Goal: Transaction & Acquisition: Purchase product/service

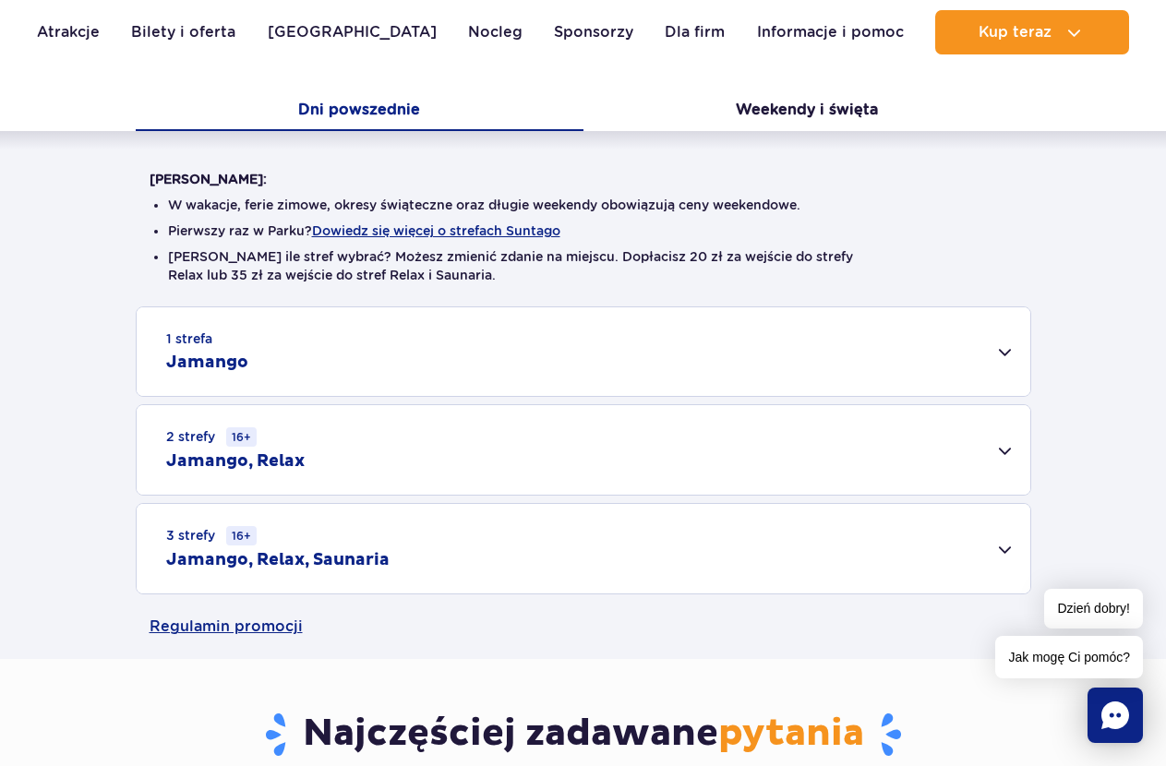
scroll to position [471, 0]
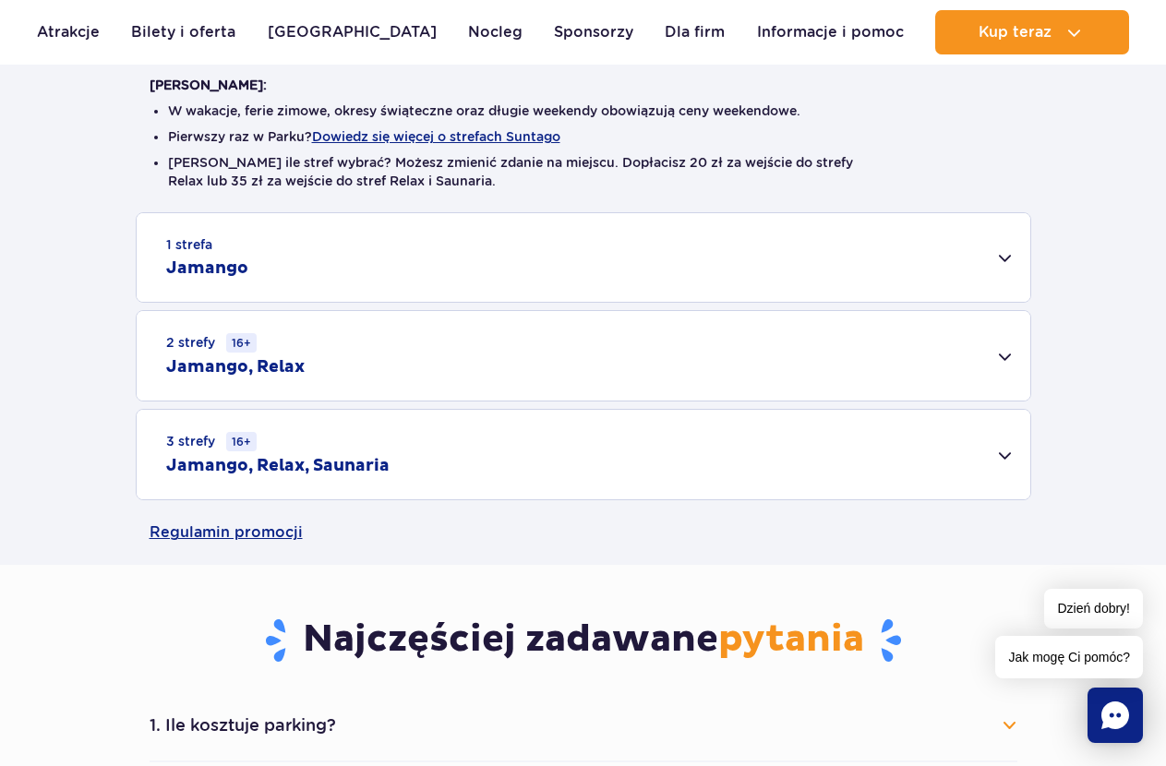
click at [1004, 258] on div "1 strefa Jamango" at bounding box center [584, 257] width 894 height 89
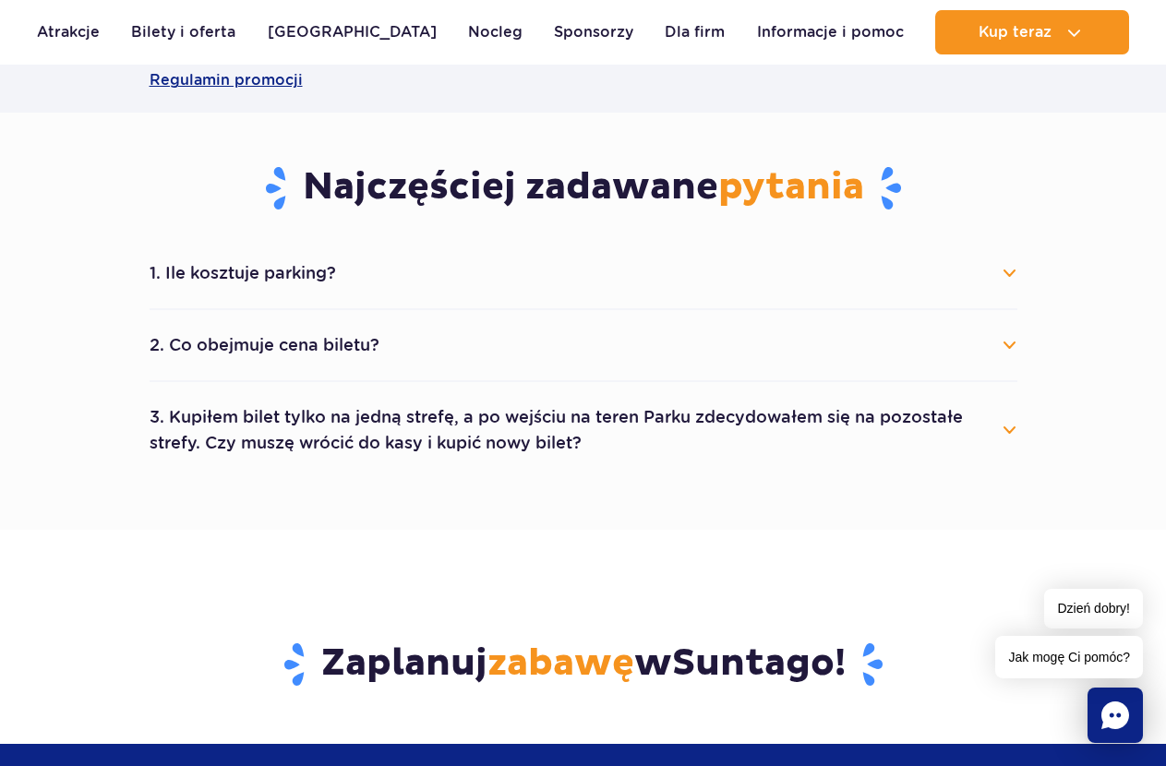
scroll to position [1601, 0]
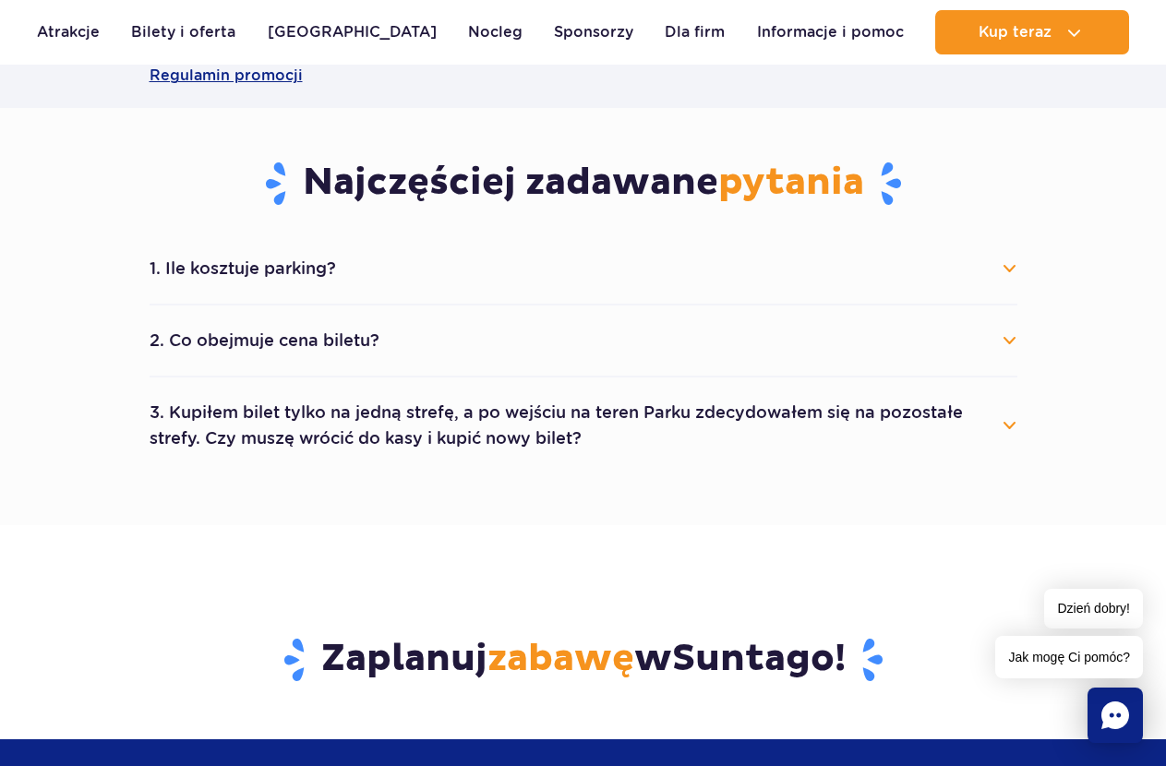
click at [1004, 428] on button "3. Kupiłem bilet tylko na jedną strefę, a po wejściu na teren Parku zdecydowałe…" at bounding box center [584, 425] width 868 height 66
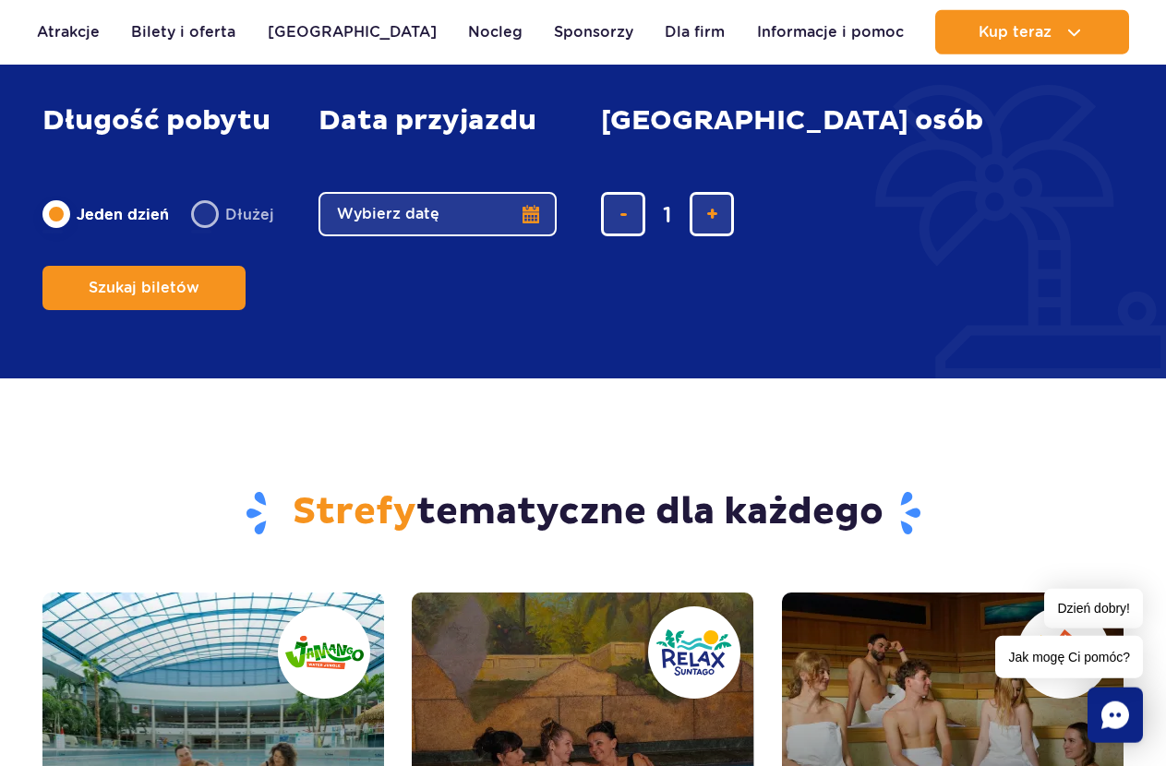
scroll to position [2354, 0]
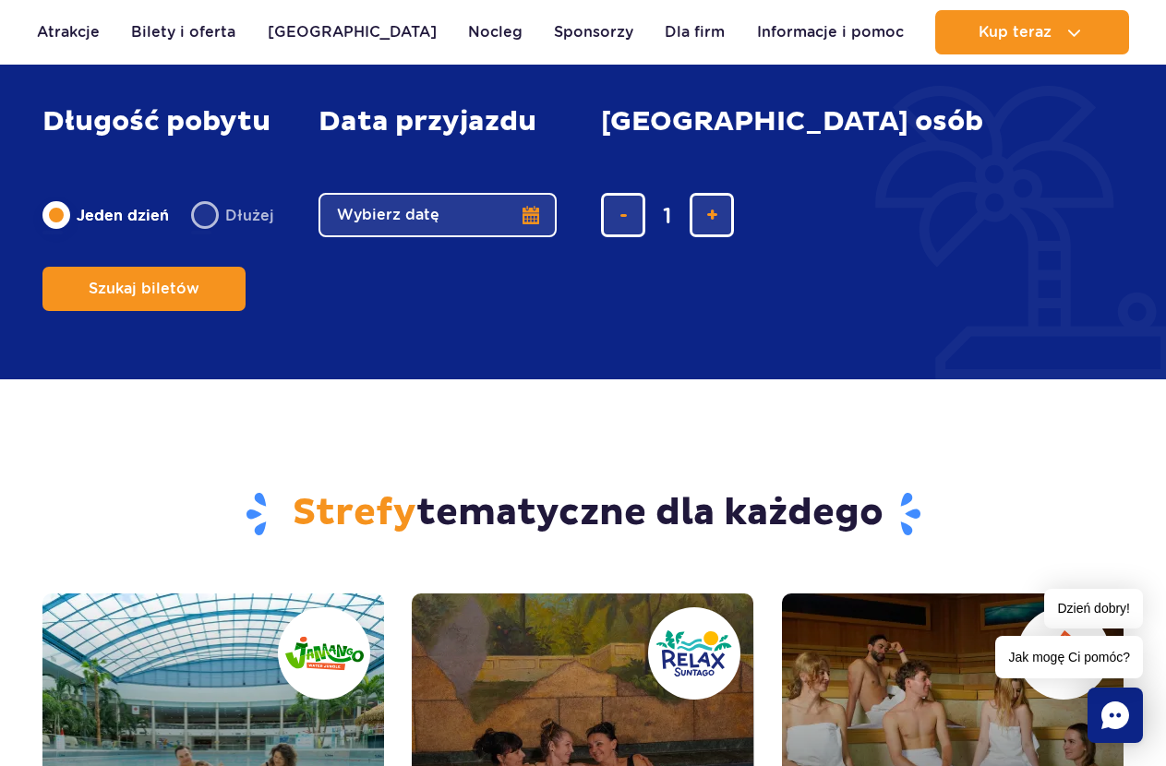
click at [196, 234] on label "Dłużej" at bounding box center [232, 215] width 83 height 39
click at [196, 234] on input "Dłużej" at bounding box center [201, 233] width 20 height 4
radio input "false"
radio input "true"
click at [534, 237] on button "Wybierz datę" at bounding box center [438, 215] width 238 height 44
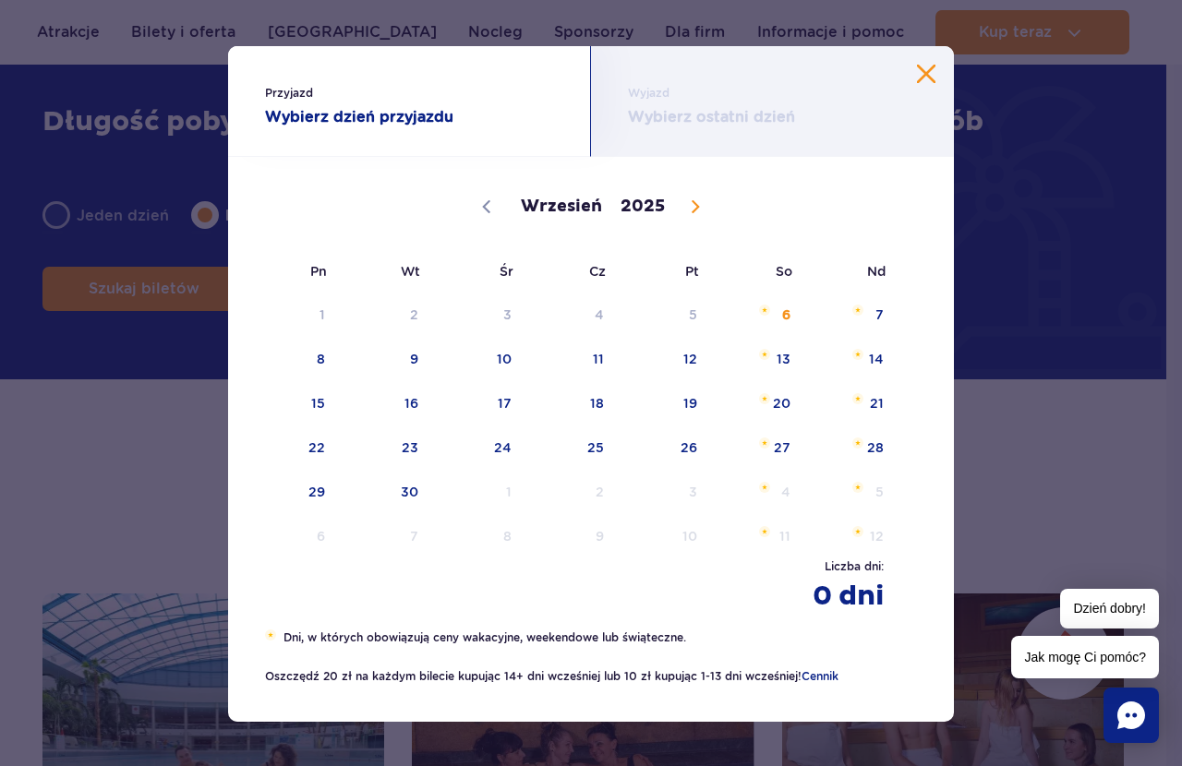
click at [689, 202] on icon at bounding box center [695, 206] width 13 height 13
select select "11"
click at [689, 202] on icon at bounding box center [695, 206] width 13 height 13
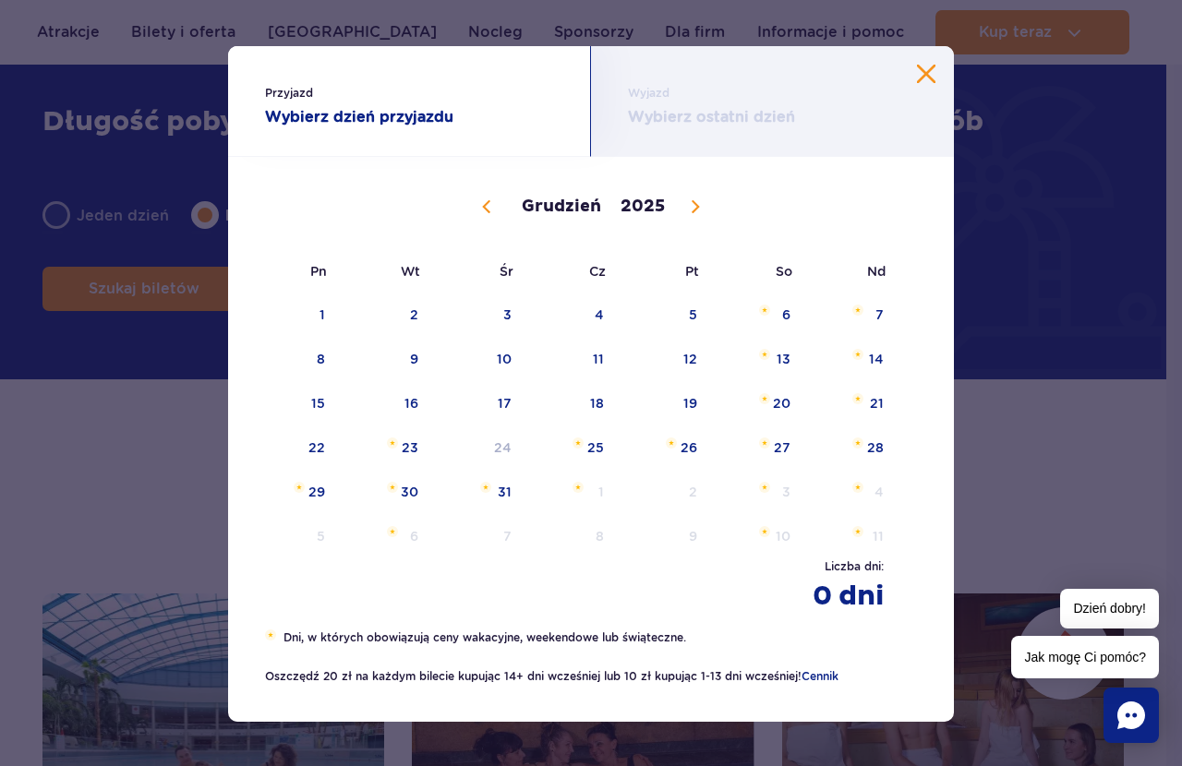
type input "2026"
click at [689, 202] on icon at bounding box center [695, 206] width 13 height 13
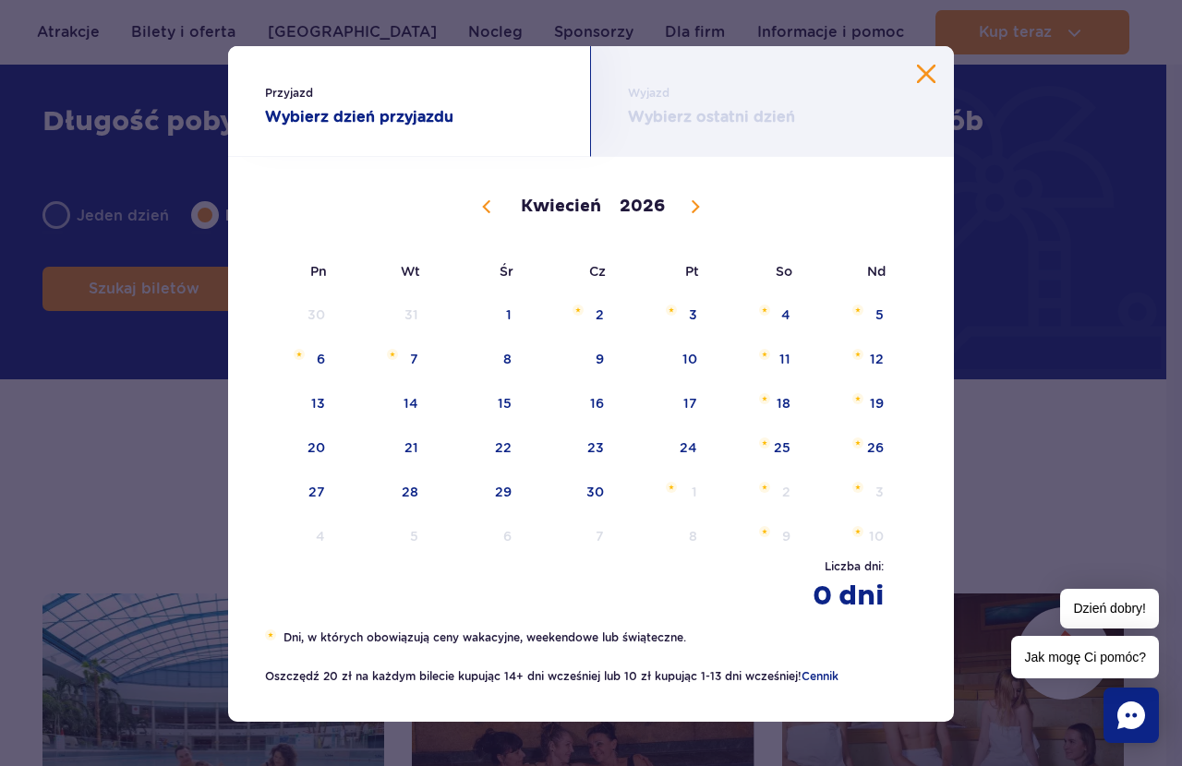
select select "4"
click at [678, 313] on span "1" at bounding box center [665, 315] width 93 height 42
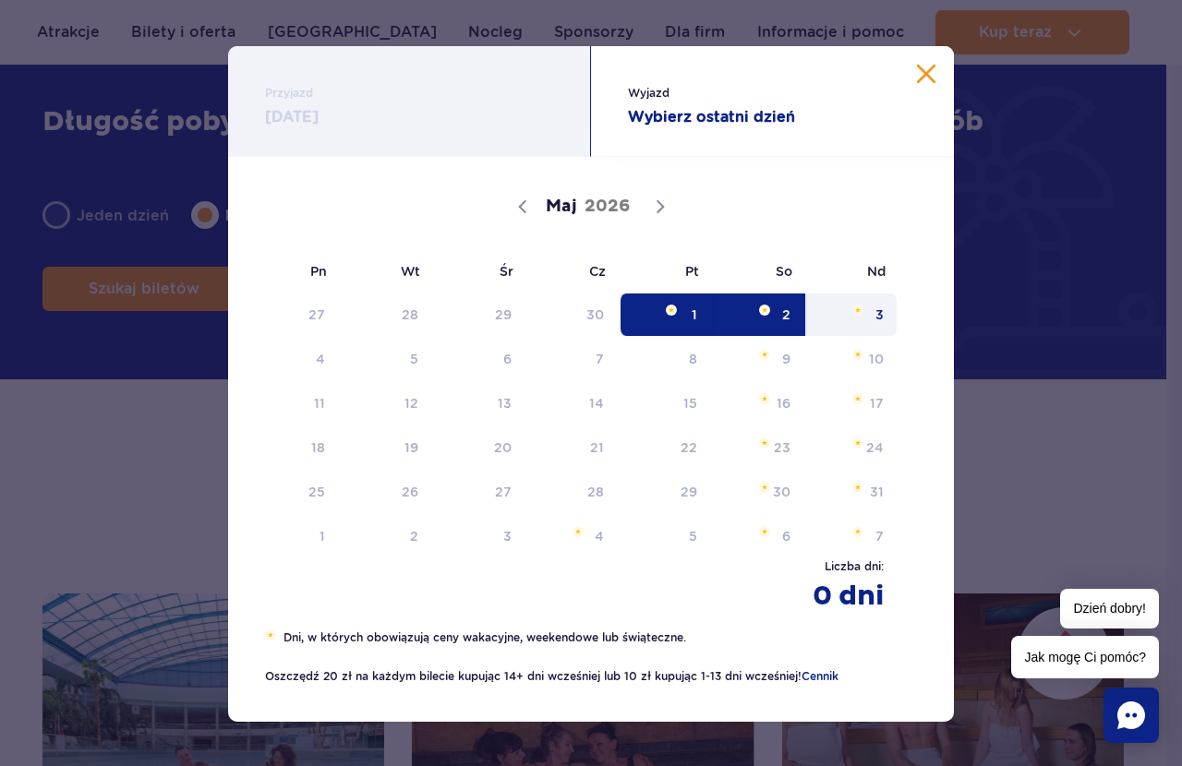
click at [853, 308] on span "Maj 3, 2026" at bounding box center [857, 310] width 11 height 11
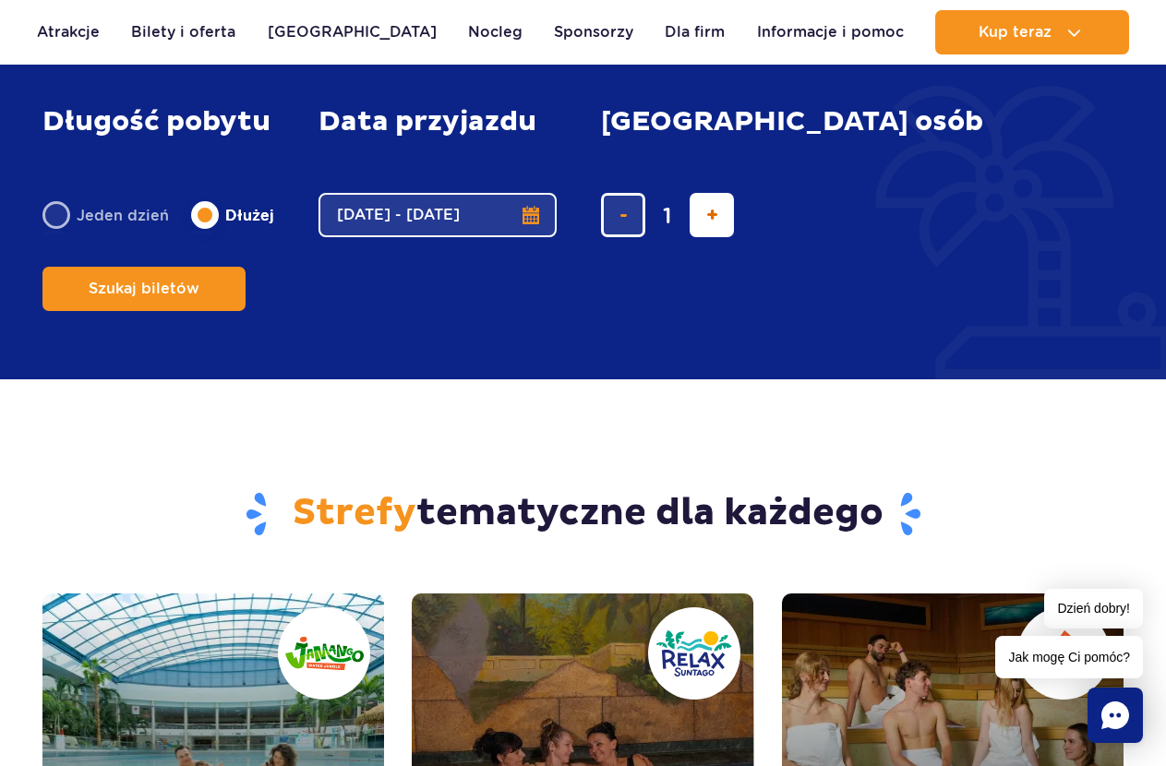
click at [710, 215] on span "dodaj bilet" at bounding box center [712, 215] width 12 height 0
type input "3"
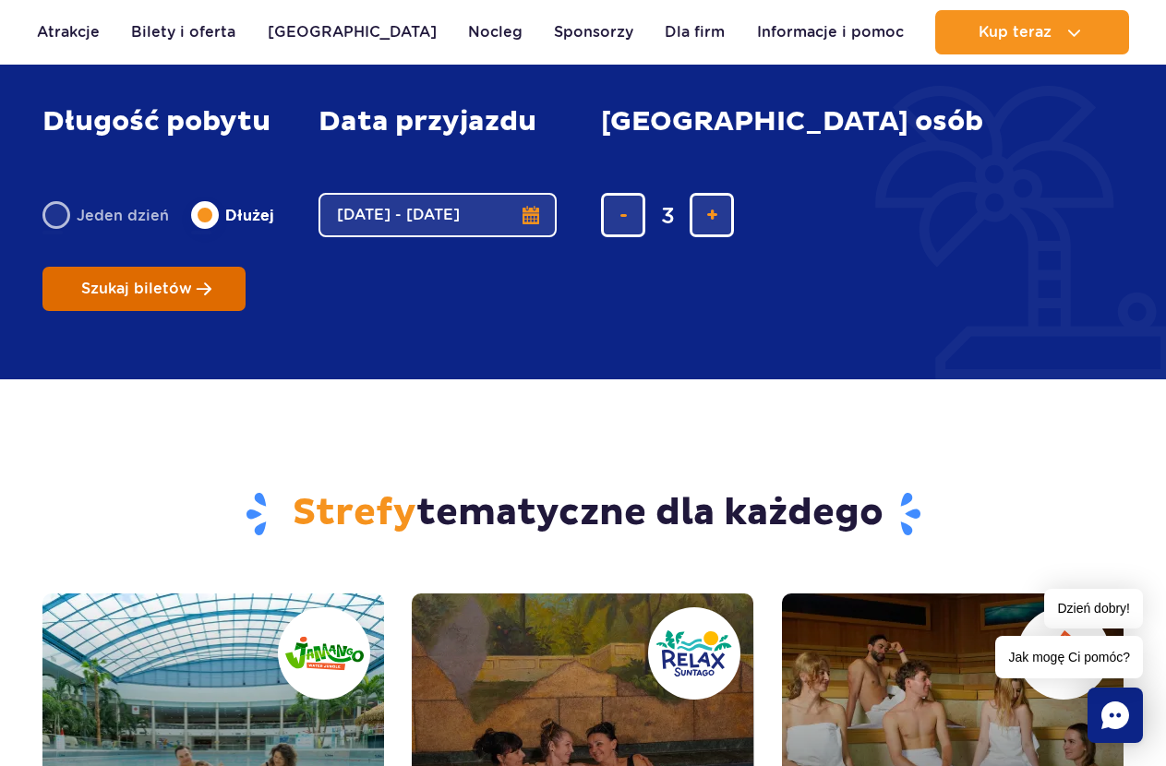
click at [192, 281] on span "Szukaj biletów" at bounding box center [136, 289] width 111 height 17
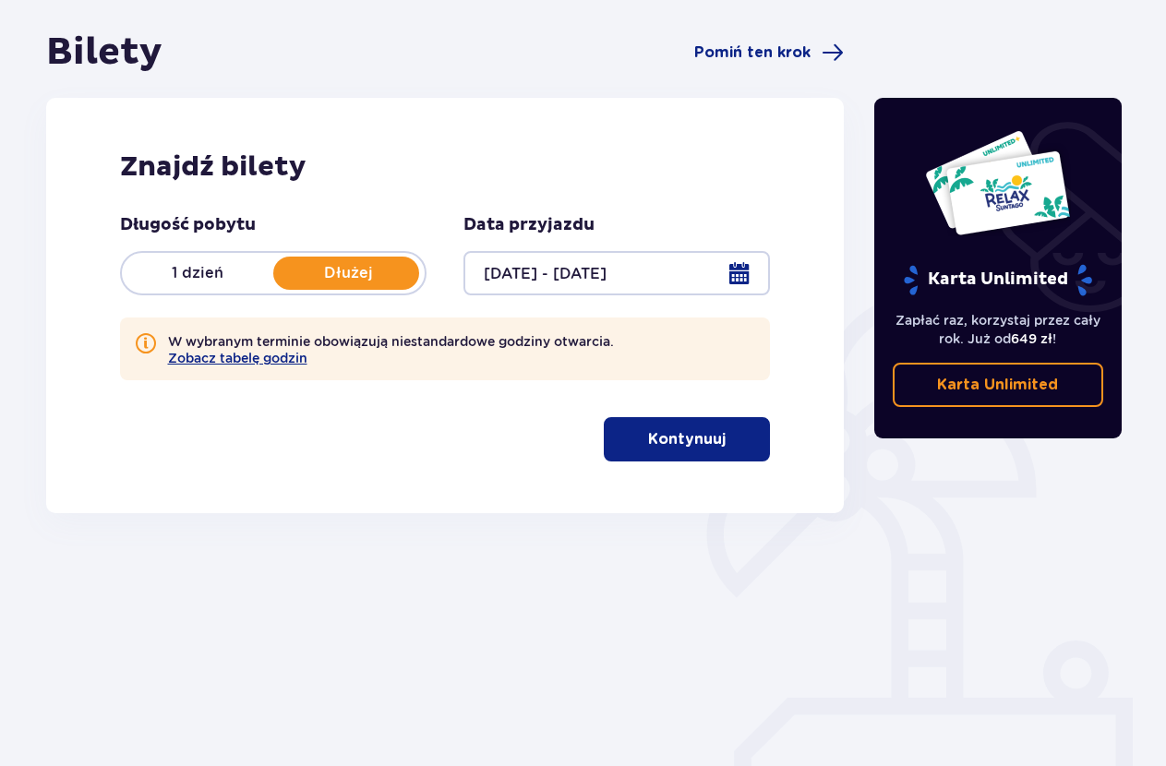
scroll to position [174, 0]
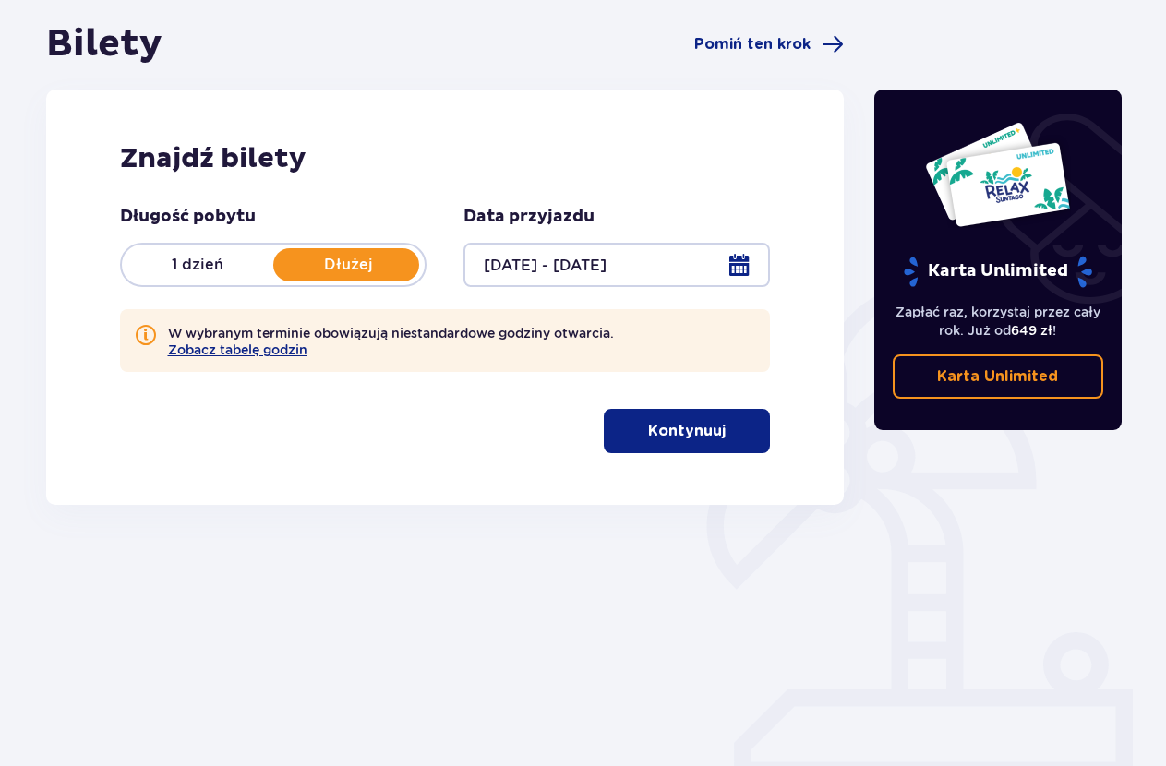
click at [659, 433] on p "Kontynuuj" at bounding box center [687, 431] width 78 height 20
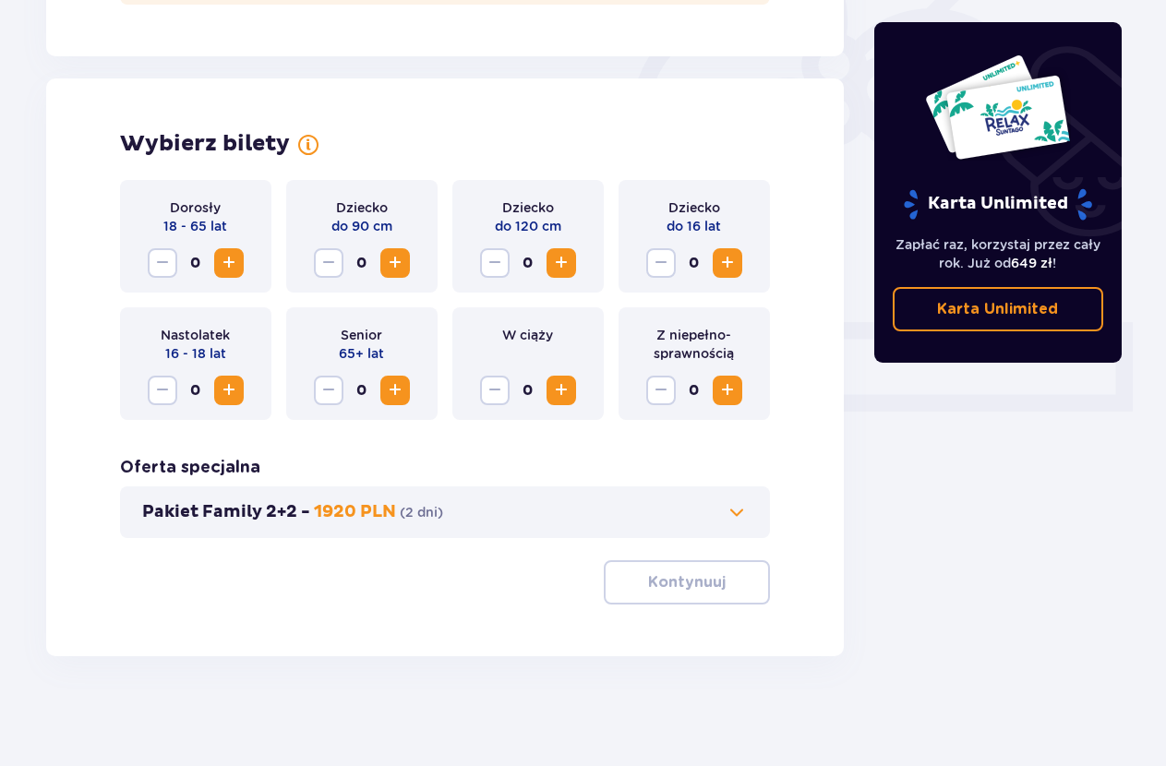
scroll to position [543, 0]
click at [227, 260] on span "Increase" at bounding box center [229, 262] width 22 height 22
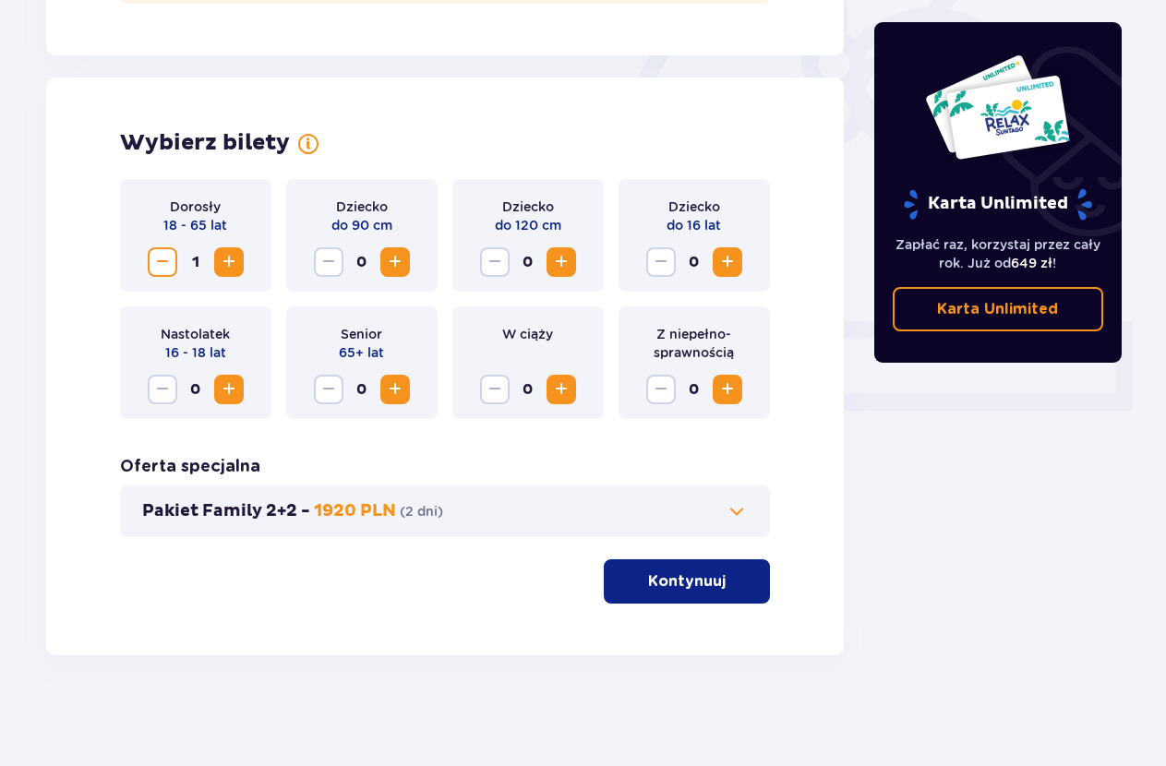
click at [227, 260] on span "Increase" at bounding box center [229, 262] width 22 height 22
click at [736, 584] on span "button" at bounding box center [729, 582] width 22 height 22
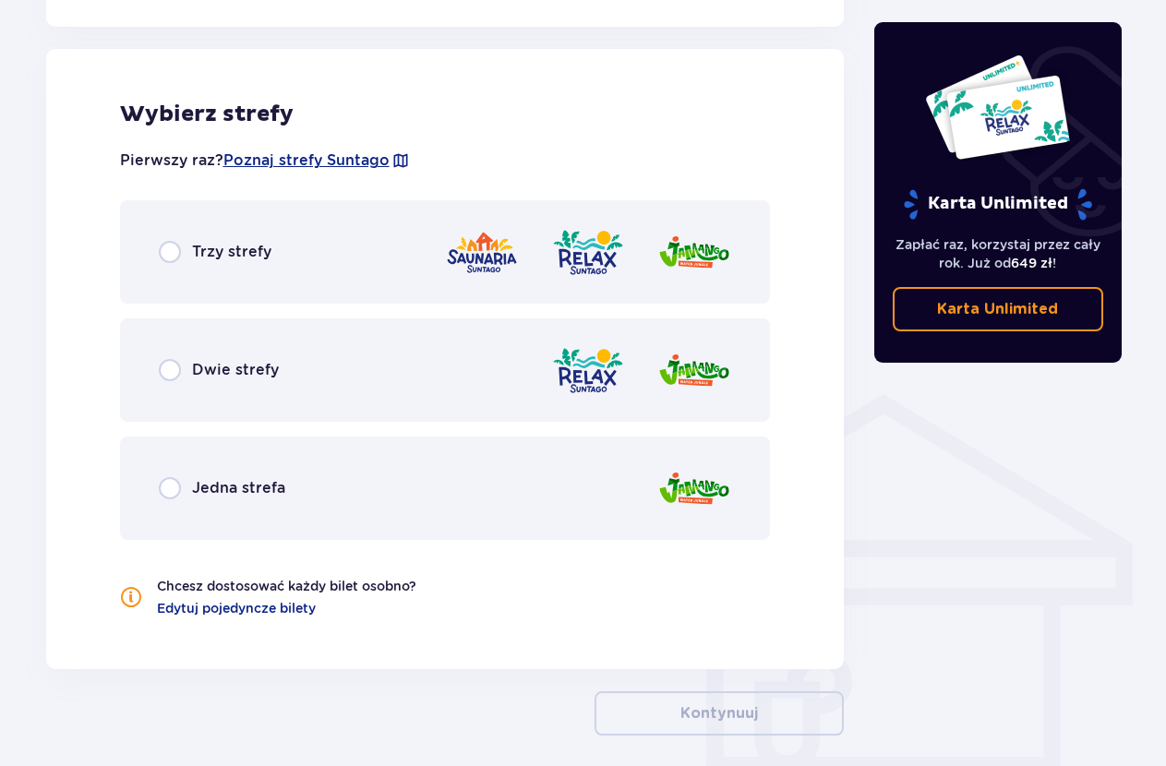
scroll to position [1110, 0]
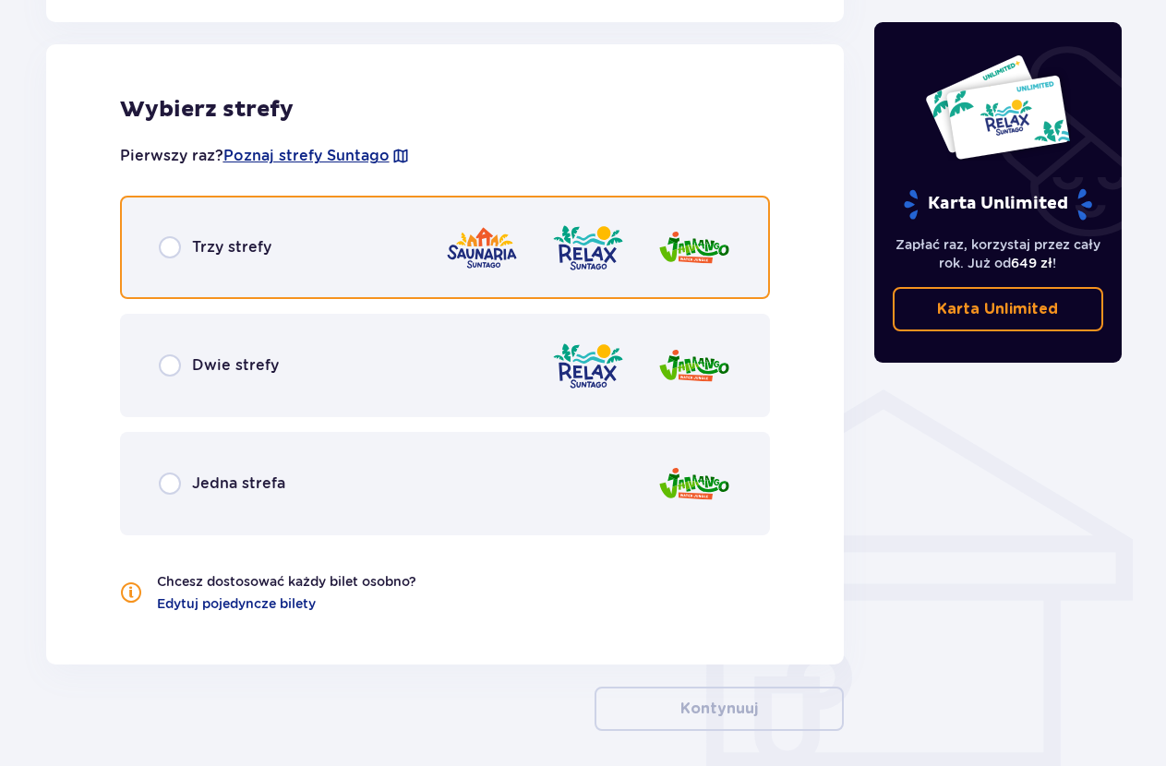
click at [170, 251] on input "radio" at bounding box center [170, 247] width 22 height 22
radio input "true"
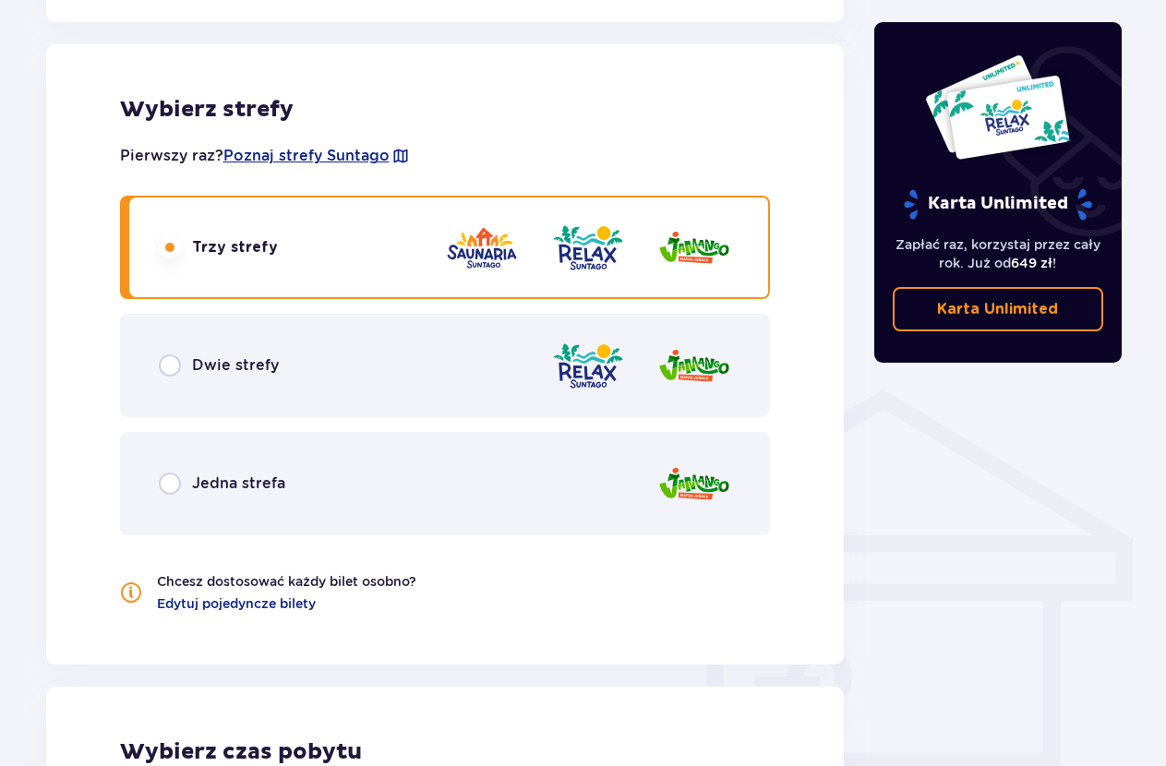
scroll to position [1531, 0]
